Goal: Task Accomplishment & Management: Use online tool/utility

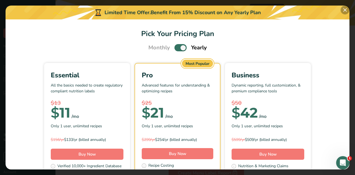
click at [346, 8] on button "Pick Your Pricing Plan Modal" at bounding box center [345, 10] width 9 height 9
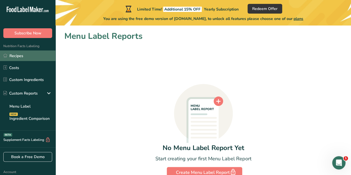
click at [18, 54] on link "Recipes" at bounding box center [28, 56] width 56 height 11
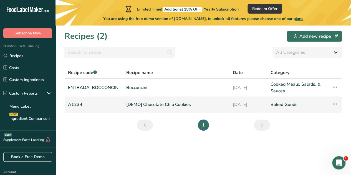
click at [143, 102] on link "[DEMO] Chocolate Chip Cookies" at bounding box center [176, 105] width 100 height 12
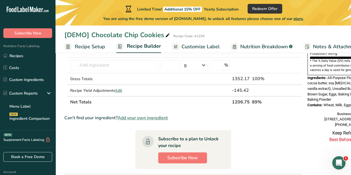
scroll to position [183, 0]
click at [190, 44] on span "Customize Label" at bounding box center [201, 46] width 38 height 7
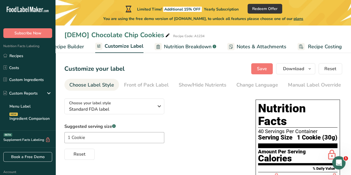
click at [254, 46] on span "Notes & Attachments" at bounding box center [262, 46] width 50 height 7
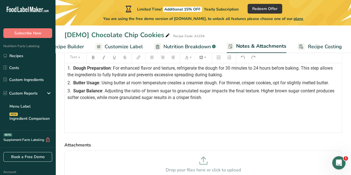
scroll to position [21, 0]
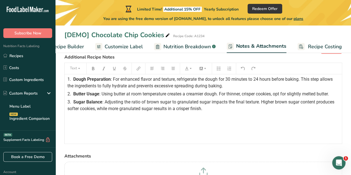
click at [319, 43] on span "Recipe Costing" at bounding box center [325, 46] width 34 height 7
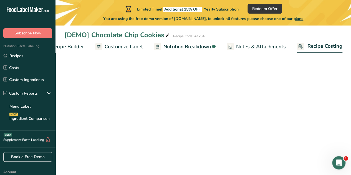
scroll to position [0, 76]
select select "1"
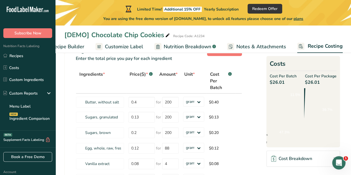
scroll to position [0, 0]
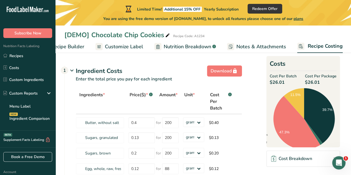
click at [241, 44] on span "Notes & Attachments" at bounding box center [261, 46] width 50 height 7
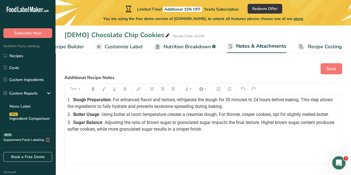
click at [180, 45] on span "Nutrition Breakdown" at bounding box center [186, 46] width 47 height 7
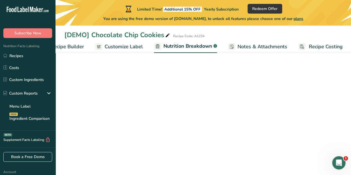
scroll to position [0, 76]
select select "Calories"
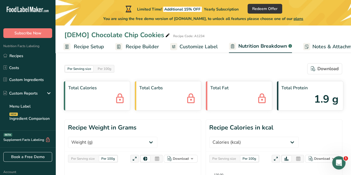
scroll to position [0, 0]
click at [191, 47] on span "Customize Label" at bounding box center [200, 46] width 38 height 7
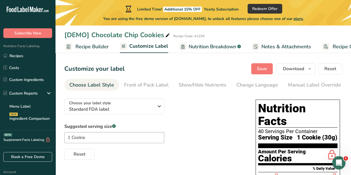
scroll to position [0, 76]
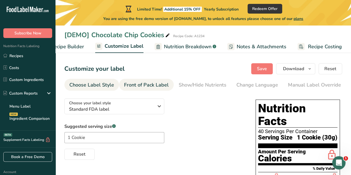
click at [147, 86] on div "Front of Pack Label" at bounding box center [146, 84] width 45 height 7
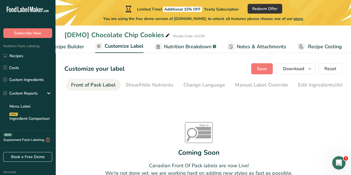
scroll to position [0, 54]
click at [152, 86] on div "Show/Hide Nutrients" at bounding box center [149, 84] width 48 height 7
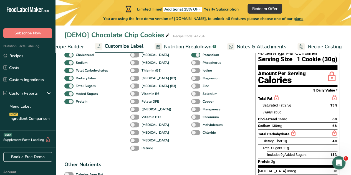
scroll to position [0, 0]
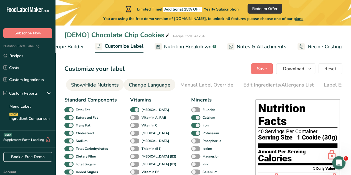
click at [160, 85] on div "Change Language" at bounding box center [150, 84] width 42 height 7
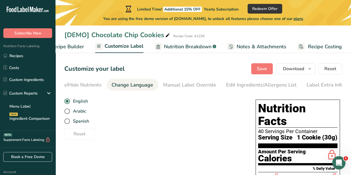
scroll to position [0, 125]
click at [193, 85] on div "Manual Label Override" at bounding box center [189, 84] width 53 height 7
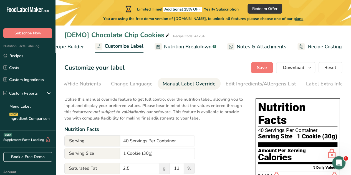
scroll to position [0, 0]
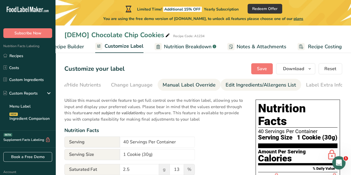
click at [233, 86] on div "Edit Ingredients/Allergens List" at bounding box center [261, 84] width 70 height 7
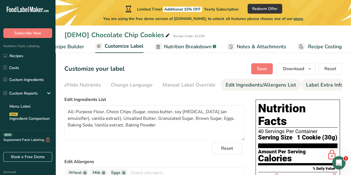
click at [309, 88] on div "Label Extra Info" at bounding box center [324, 84] width 37 height 7
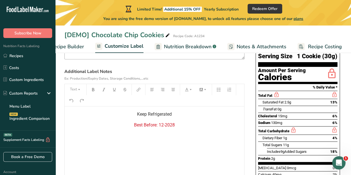
scroll to position [81, 0]
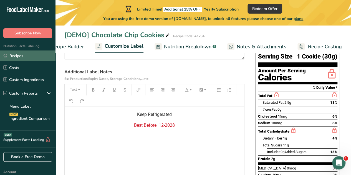
click at [13, 56] on link "Recipes" at bounding box center [28, 56] width 56 height 11
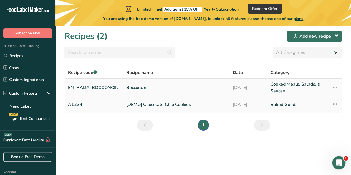
click at [134, 89] on link "Bocconcini" at bounding box center [176, 87] width 100 height 13
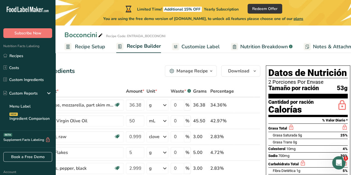
click at [203, 49] on span "Customize Label" at bounding box center [201, 46] width 38 height 7
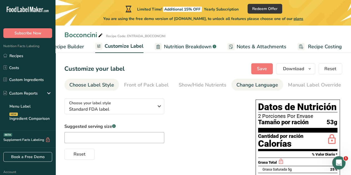
click at [242, 86] on div "Change Language" at bounding box center [257, 84] width 42 height 7
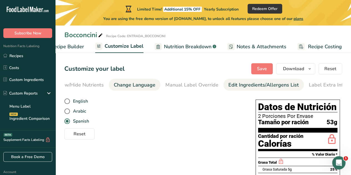
scroll to position [0, 125]
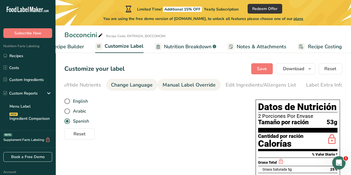
click at [195, 87] on div "Manual Label Override" at bounding box center [189, 84] width 53 height 7
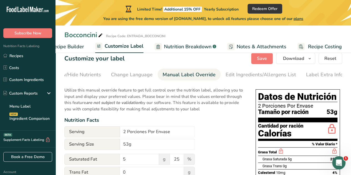
scroll to position [0, 0]
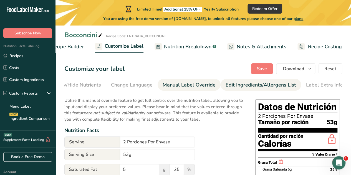
click at [241, 86] on div "Edit Ingredients/Allergens List" at bounding box center [261, 84] width 70 height 7
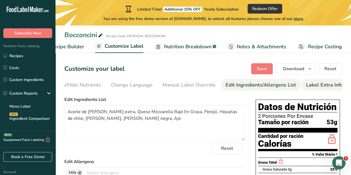
click at [317, 84] on div "Label Extra Info" at bounding box center [324, 84] width 37 height 7
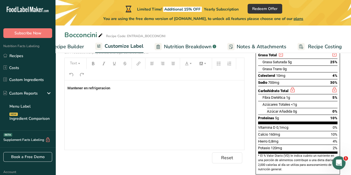
scroll to position [108, 0]
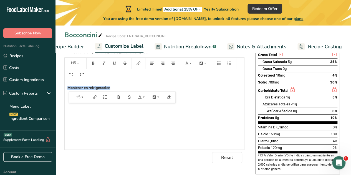
drag, startPoint x: 125, startPoint y: 91, endPoint x: 63, endPoint y: 89, distance: 61.9
click at [63, 89] on section "Customize your label Save Download Choose what to show on your downloaded label…" at bounding box center [204, 82] width 296 height 271
click at [173, 64] on icon "button" at bounding box center [173, 63] width 4 height 4
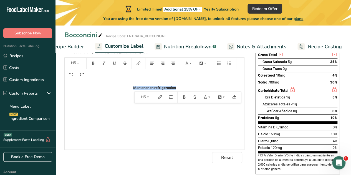
click at [165, 128] on div "Mantener en refrigeracion" at bounding box center [155, 114] width 180 height 69
click at [181, 89] on h5 "Mantener en refrigeracion" at bounding box center [154, 88] width 174 height 4
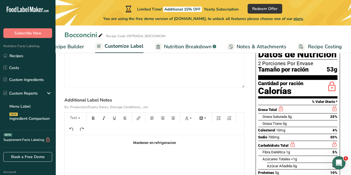
scroll to position [52, 0]
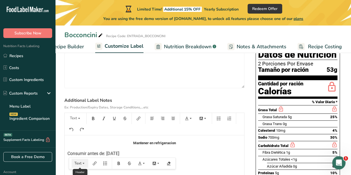
click at [82, 163] on icon "button" at bounding box center [84, 164] width 4 height 4
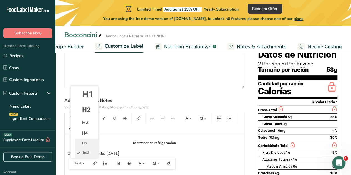
click at [85, 147] on li "H5" at bounding box center [86, 143] width 23 height 9
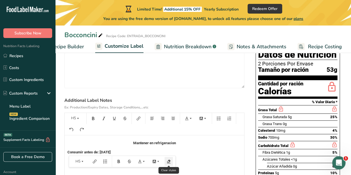
click at [168, 163] on icon "button" at bounding box center [169, 162] width 4 height 4
click at [158, 163] on icon "button" at bounding box center [158, 162] width 4 height 4
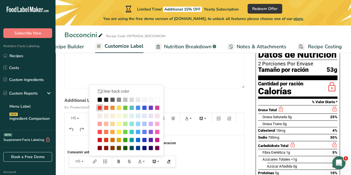
click at [100, 110] on div at bounding box center [99, 107] width 5 height 5
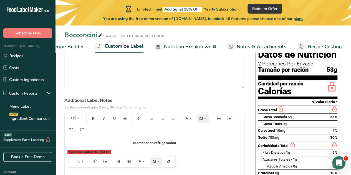
click at [213, 150] on div "Mantener en refrigeracion Consumir antes de: [DATE]" at bounding box center [155, 169] width 180 height 69
drag, startPoint x: 128, startPoint y: 152, endPoint x: 63, endPoint y: 147, distance: 65.7
click at [63, 147] on section "Customize your label Save Download Choose what to show on your downloaded label…" at bounding box center [204, 137] width 296 height 271
click at [159, 163] on icon "button" at bounding box center [158, 162] width 4 height 4
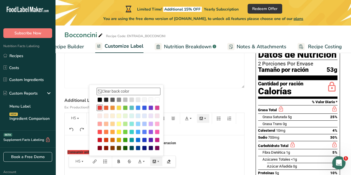
click at [107, 94] on li "Clear back color" at bounding box center [129, 91] width 64 height 7
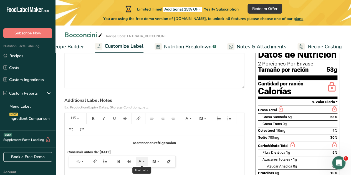
click at [144, 163] on icon "button" at bounding box center [144, 162] width 4 height 4
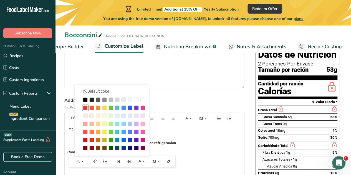
click at [85, 110] on div at bounding box center [85, 107] width 5 height 5
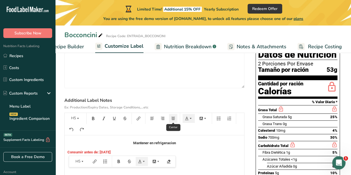
click at [174, 120] on icon "button" at bounding box center [174, 118] width 4 height 3
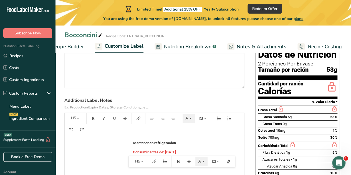
click at [222, 100] on label "Additional Label Notes Ex: Production/Expiry Dates, Storage Conditions,...etc" at bounding box center [154, 103] width 180 height 13
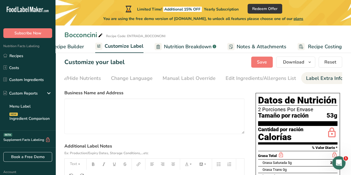
scroll to position [0, 0]
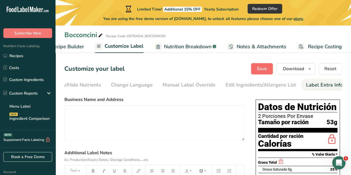
click at [257, 67] on button "Save" at bounding box center [262, 68] width 22 height 11
click at [185, 67] on div "Customize your label Save Download Choose what to show on your downloaded label…" at bounding box center [203, 68] width 278 height 11
click at [262, 68] on span "Save" at bounding box center [262, 68] width 10 height 7
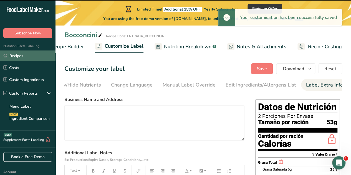
click at [20, 56] on link "Recipes" at bounding box center [28, 56] width 56 height 11
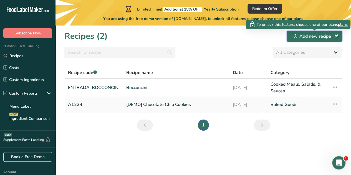
click at [298, 37] on div "Add new recipe" at bounding box center [315, 36] width 42 height 7
